Goal: Navigation & Orientation: Find specific page/section

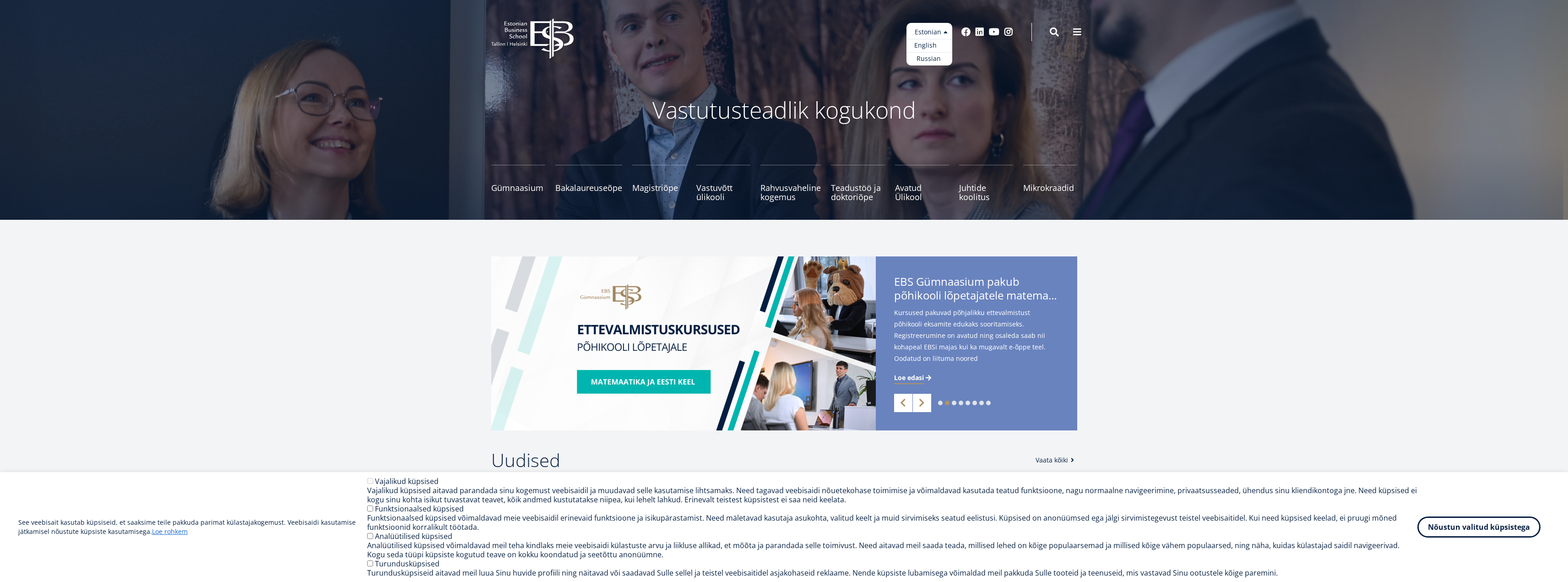
click at [928, 44] on link "English" at bounding box center [929, 46] width 46 height 13
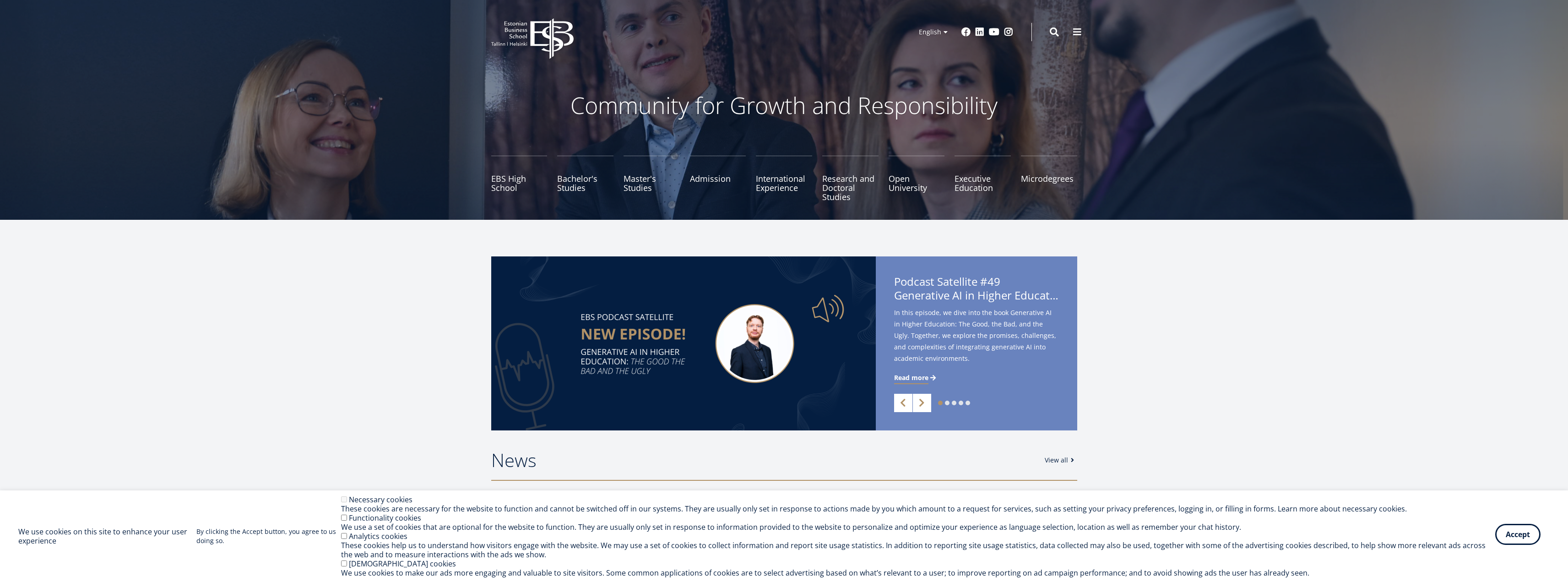
click at [1520, 535] on button "Accept" at bounding box center [1517, 534] width 45 height 21
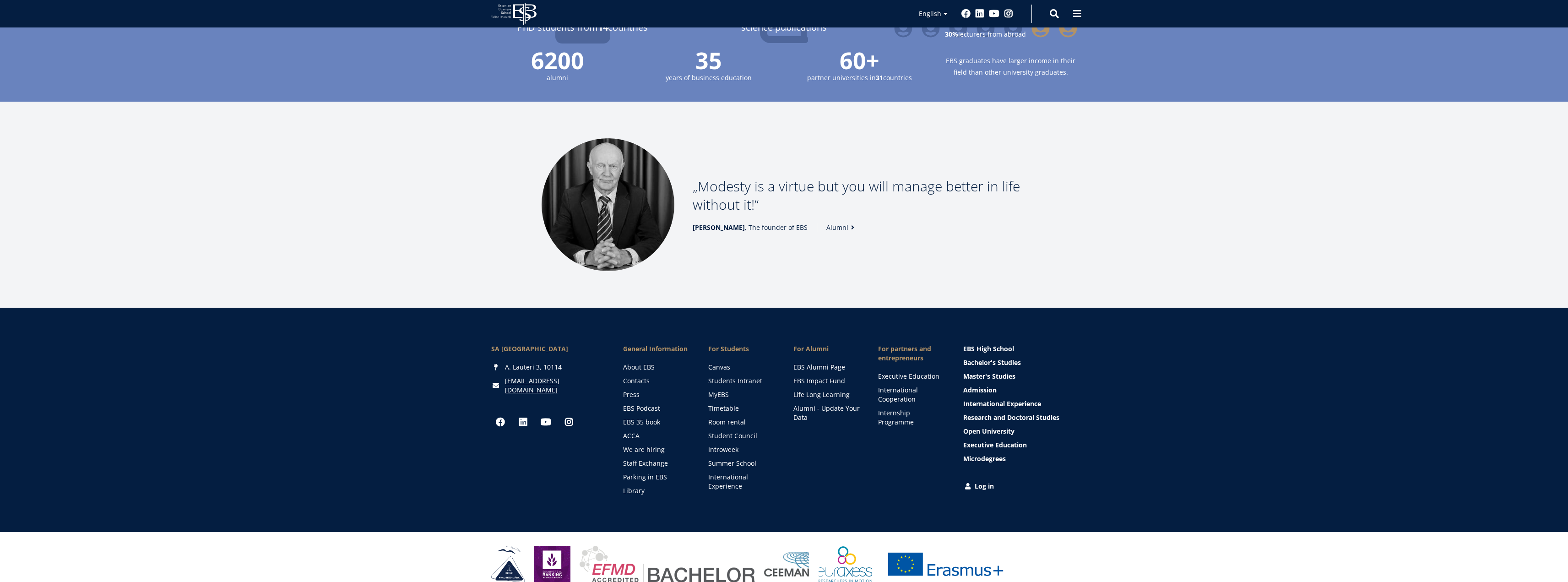
scroll to position [1124, 0]
drag, startPoint x: 562, startPoint y: 350, endPoint x: 598, endPoint y: 356, distance: 36.5
click at [598, 362] on div "A. Lauteri 3, 10114" at bounding box center [548, 366] width 114 height 9
copy div "A. Lauteri 3, 10114"
click at [635, 458] on link "Staff Exchange" at bounding box center [657, 463] width 67 height 9
